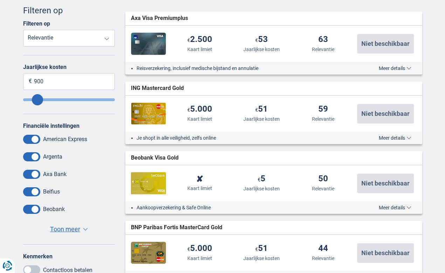
scroll to position [184, 0]
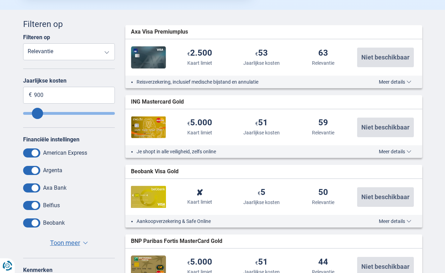
click at [74, 243] on span "Toon meer" at bounding box center [65, 243] width 30 height 9
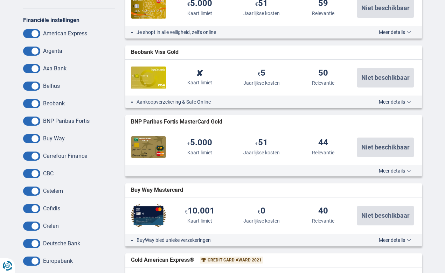
scroll to position [303, 0]
click at [34, 53] on span at bounding box center [31, 51] width 17 height 9
click at [0, 0] on input "checkbox" at bounding box center [0, 0] width 0 height 0
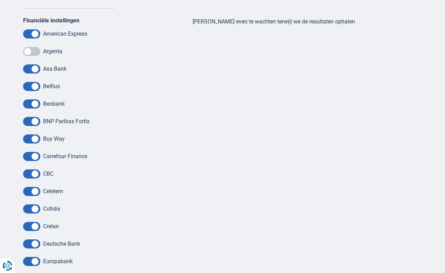
click at [29, 53] on span at bounding box center [31, 51] width 17 height 9
click at [0, 0] on input "checkbox" at bounding box center [0, 0] width 0 height 0
click at [34, 46] on div "Financiële instellingen American Express [GEOGRAPHIC_DATA] Axa Bank Belfius Beo…" at bounding box center [69, 204] width 92 height 374
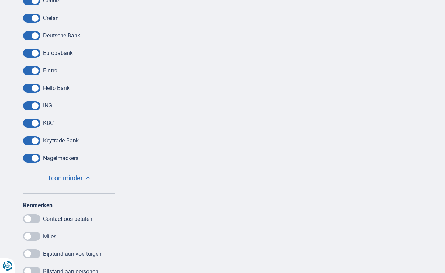
scroll to position [543, 0]
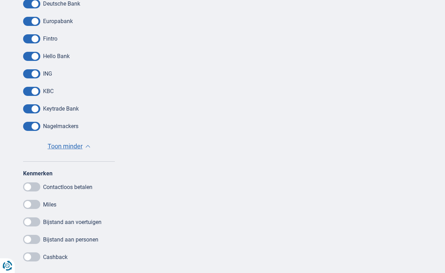
click at [37, 110] on span at bounding box center [31, 108] width 17 height 9
click at [0, 0] on input "checkbox" at bounding box center [0, 0] width 0 height 0
click at [36, 110] on span at bounding box center [31, 108] width 17 height 9
click at [0, 0] on input "checkbox" at bounding box center [0, 0] width 0 height 0
click at [34, 126] on span at bounding box center [31, 126] width 17 height 9
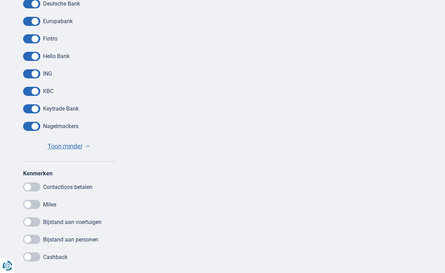
click at [0, 0] on input "checkbox" at bounding box center [0, 0] width 0 height 0
click at [35, 126] on span at bounding box center [31, 126] width 17 height 9
click at [0, 0] on input "checkbox" at bounding box center [0, 0] width 0 height 0
click at [33, 90] on span at bounding box center [31, 91] width 17 height 9
click at [0, 0] on input "checkbox" at bounding box center [0, 0] width 0 height 0
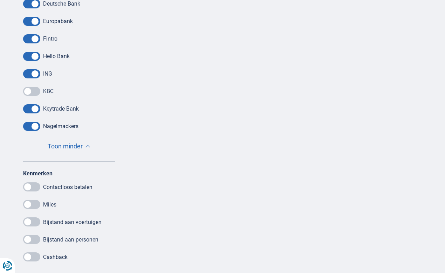
click at [35, 109] on span at bounding box center [31, 108] width 17 height 9
click at [0, 0] on input "checkbox" at bounding box center [0, 0] width 0 height 0
click at [34, 126] on span at bounding box center [31, 126] width 17 height 9
click at [0, 0] on input "checkbox" at bounding box center [0, 0] width 0 height 0
click at [29, 93] on span at bounding box center [31, 91] width 17 height 9
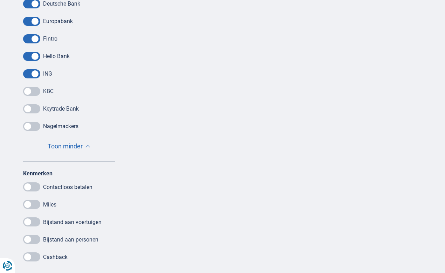
click at [0, 0] on input "checkbox" at bounding box center [0, 0] width 0 height 0
click at [35, 76] on span at bounding box center [31, 73] width 17 height 9
click at [0, 0] on input "checkbox" at bounding box center [0, 0] width 0 height 0
click at [36, 54] on span at bounding box center [31, 56] width 17 height 9
click at [0, 0] on input "checkbox" at bounding box center [0, 0] width 0 height 0
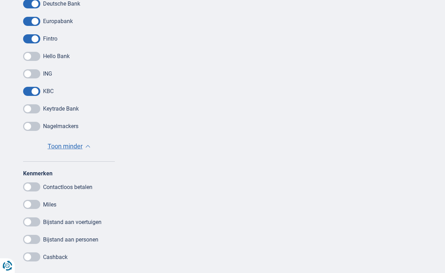
click at [35, 41] on span at bounding box center [31, 38] width 17 height 9
click at [0, 0] on input "checkbox" at bounding box center [0, 0] width 0 height 0
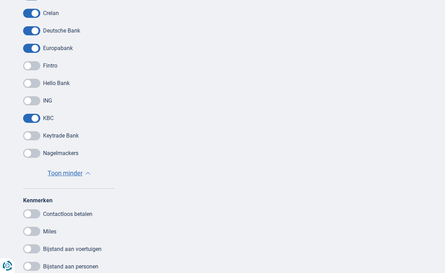
scroll to position [503, 0]
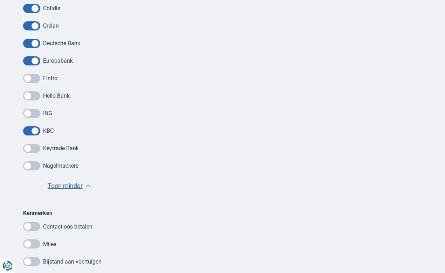
click at [34, 25] on span at bounding box center [31, 25] width 17 height 9
click at [0, 0] on input "checkbox" at bounding box center [0, 0] width 0 height 0
click at [37, 43] on span at bounding box center [31, 43] width 17 height 9
click at [0, 0] on input "checkbox" at bounding box center [0, 0] width 0 height 0
click at [35, 62] on span at bounding box center [31, 60] width 17 height 9
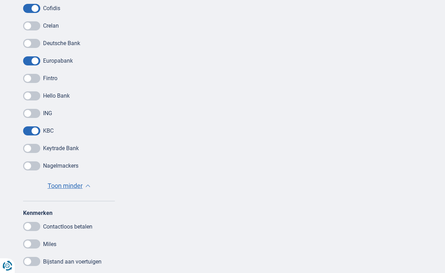
click at [0, 0] on input "checkbox" at bounding box center [0, 0] width 0 height 0
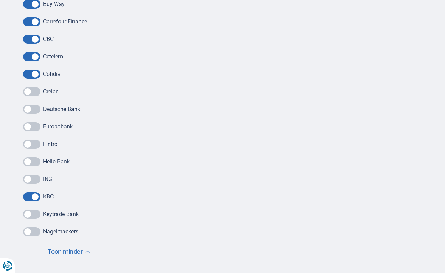
scroll to position [391, 0]
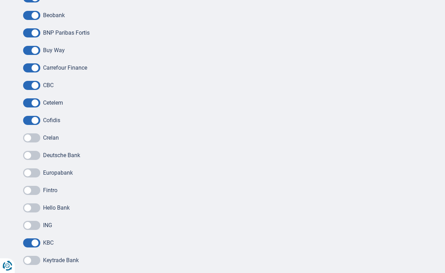
click at [36, 119] on span at bounding box center [31, 120] width 17 height 9
click at [0, 0] on input "checkbox" at bounding box center [0, 0] width 0 height 0
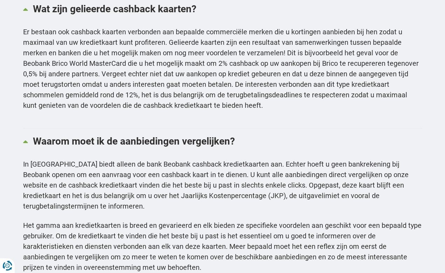
scroll to position [1730, 0]
